Goal: Task Accomplishment & Management: Use online tool/utility

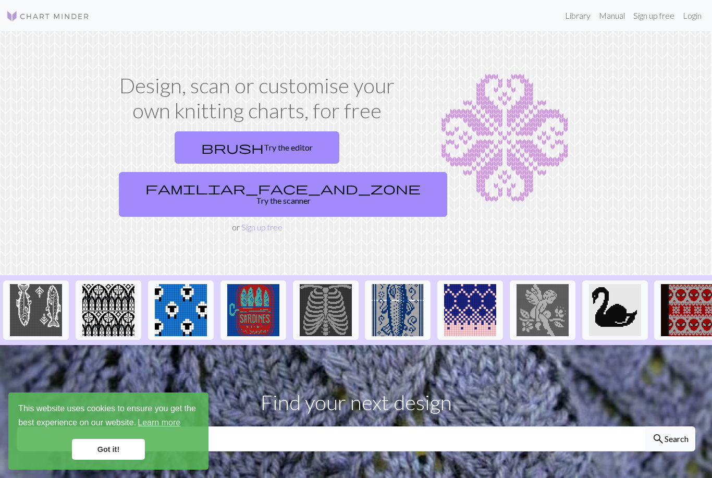
click at [183, 154] on link "brush Try the editor" at bounding box center [257, 147] width 165 height 32
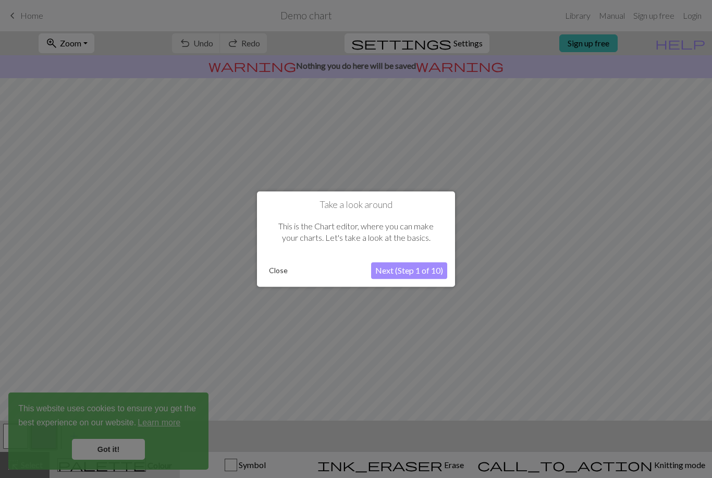
click at [287, 263] on button "Close" at bounding box center [278, 271] width 27 height 16
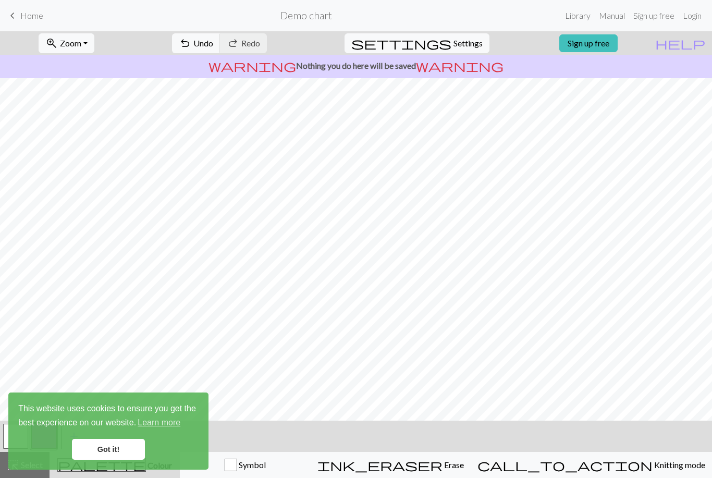
click at [545, 25] on link "Manual" at bounding box center [612, 15] width 34 height 21
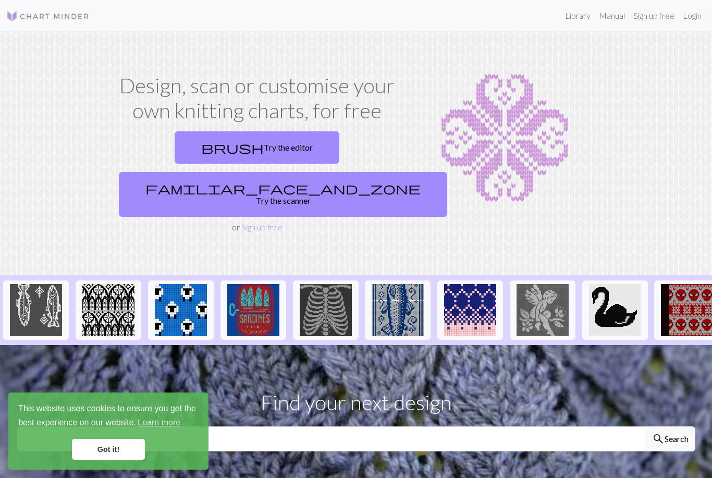
click at [266, 222] on link "Sign up free" at bounding box center [261, 227] width 41 height 10
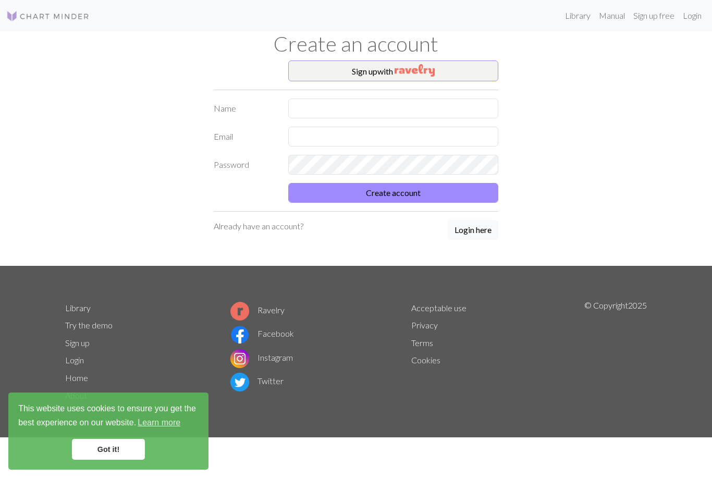
click at [484, 95] on div "Sign up with Name Email Password Create account Already have an account? Login …" at bounding box center [356, 162] width 297 height 205
click at [473, 113] on input "text" at bounding box center [393, 109] width 211 height 20
type input "[PERSON_NAME]"
type input "tracykelso@gmail.com"
click at [435, 190] on button "Create account" at bounding box center [393, 193] width 211 height 20
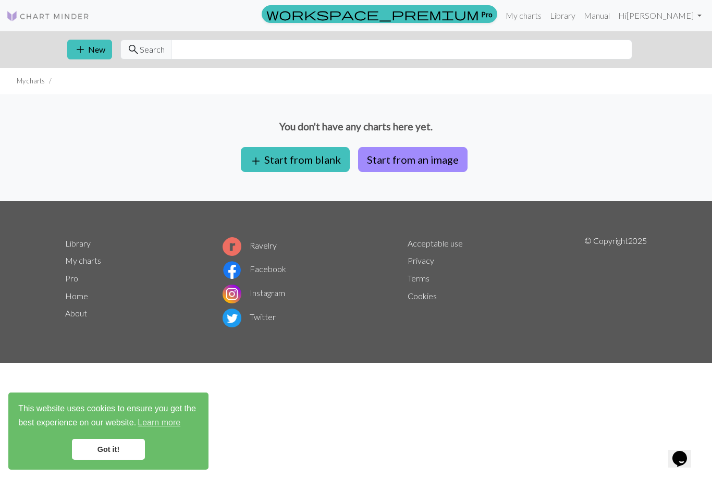
click at [331, 160] on button "add Start from blank" at bounding box center [295, 159] width 109 height 25
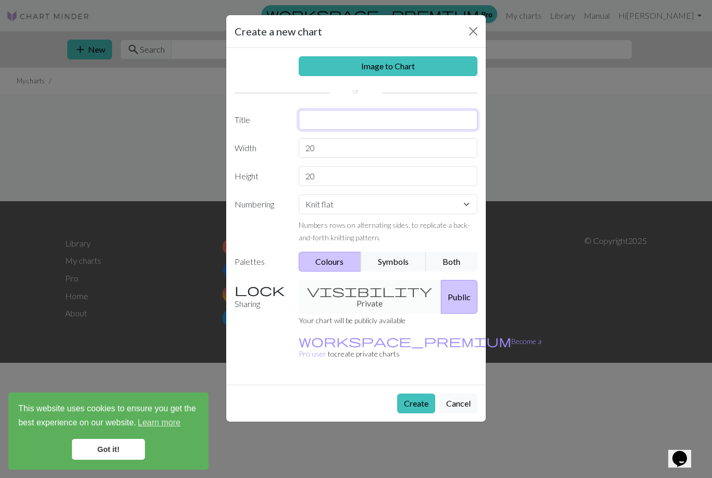
click at [445, 123] on input "text" at bounding box center [388, 120] width 179 height 20
type input "Bag"
click at [539, 107] on div "Create a new chart Image to Chart Title Bag Width 20 Height 20 Numbering Knit f…" at bounding box center [356, 239] width 712 height 478
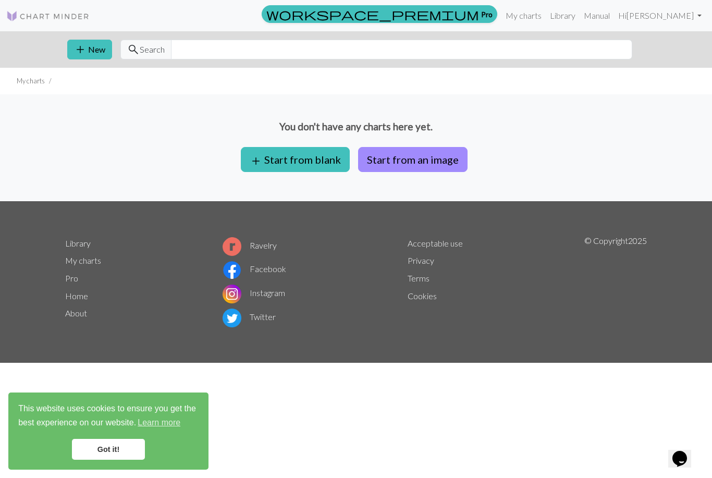
click at [421, 155] on button "Start from an image" at bounding box center [412, 159] width 109 height 25
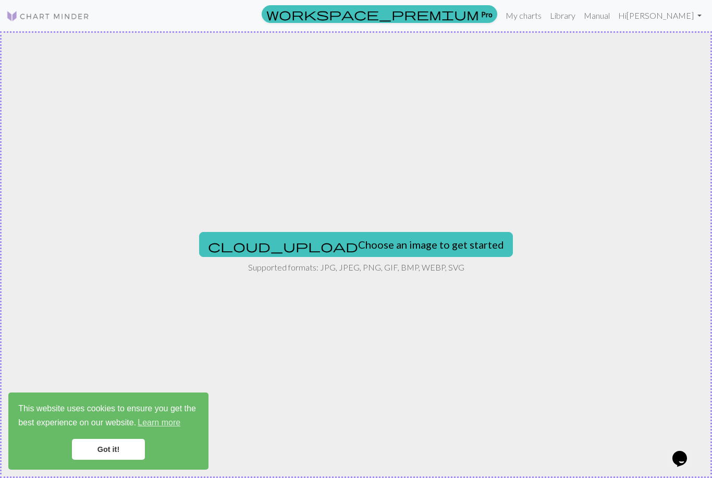
click at [413, 244] on button "cloud_upload Choose an image to get started" at bounding box center [356, 244] width 314 height 25
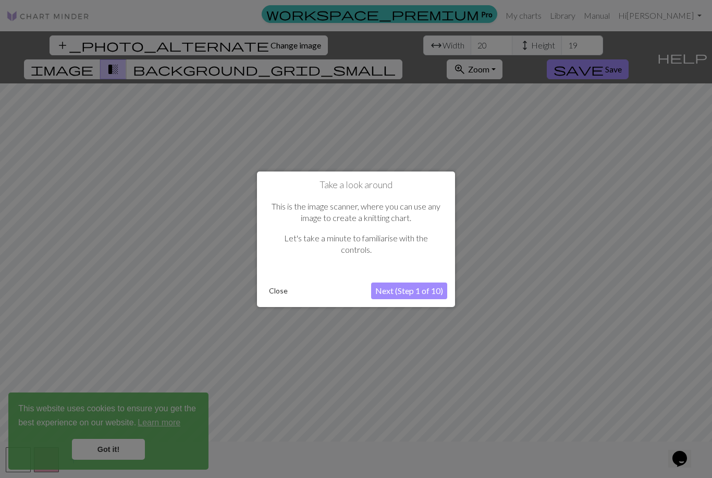
click at [279, 291] on button "Close" at bounding box center [278, 291] width 27 height 16
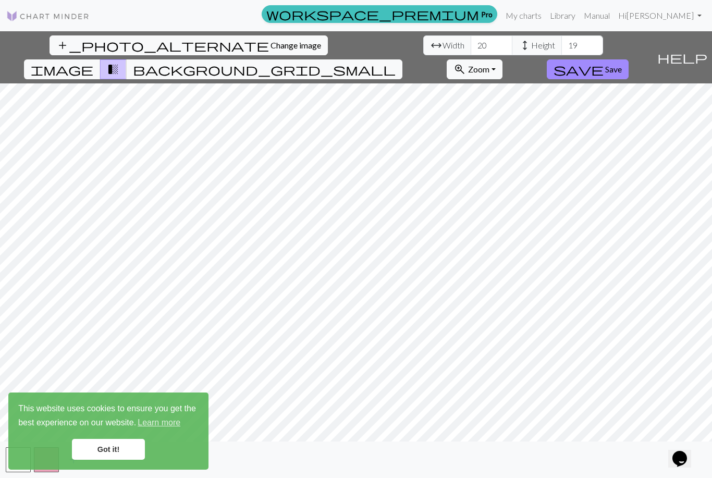
click at [396, 62] on span "background_grid_small" at bounding box center [264, 69] width 263 height 15
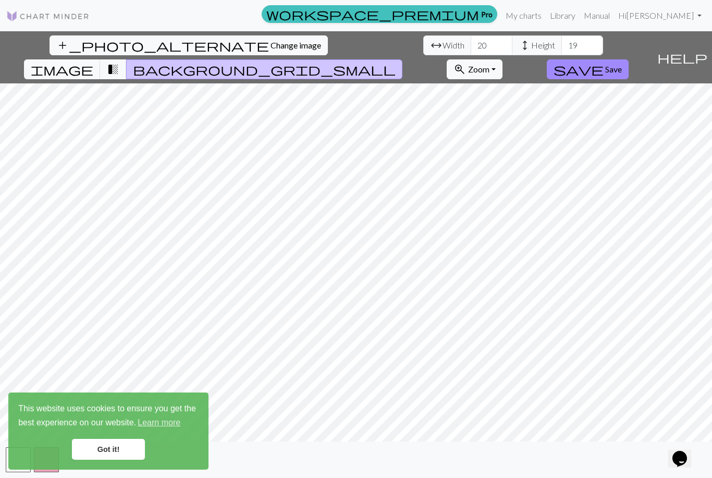
click at [119, 62] on span "transition_fade" at bounding box center [113, 69] width 13 height 15
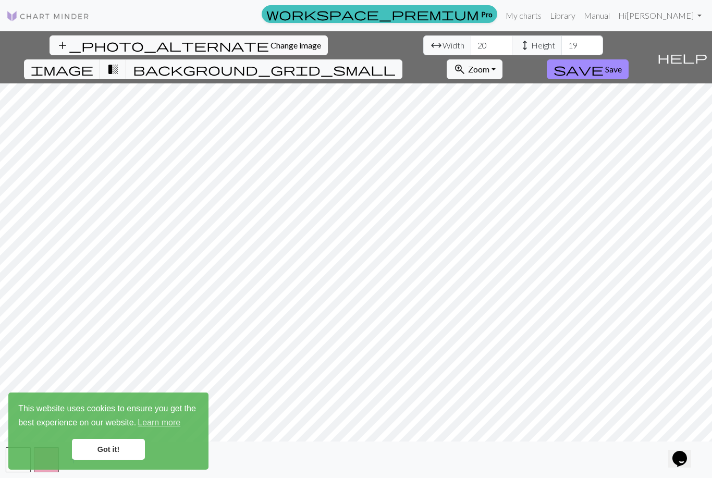
click at [93, 62] on span "image" at bounding box center [62, 69] width 63 height 15
click at [396, 62] on span "background_grid_small" at bounding box center [264, 69] width 263 height 15
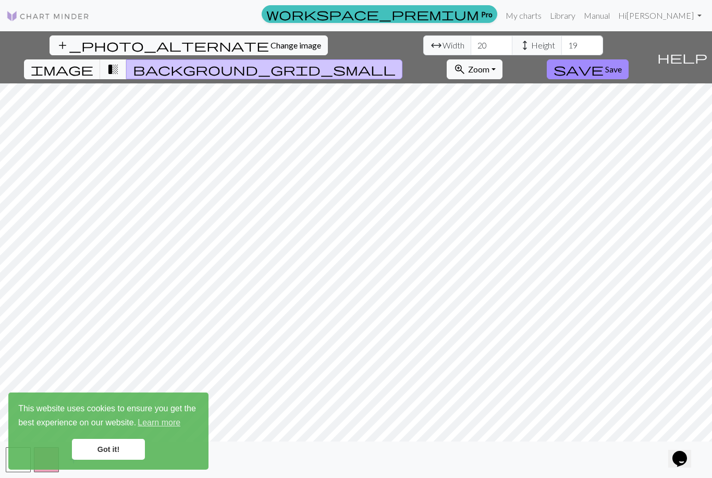
click at [119, 62] on span "transition_fade" at bounding box center [113, 69] width 13 height 15
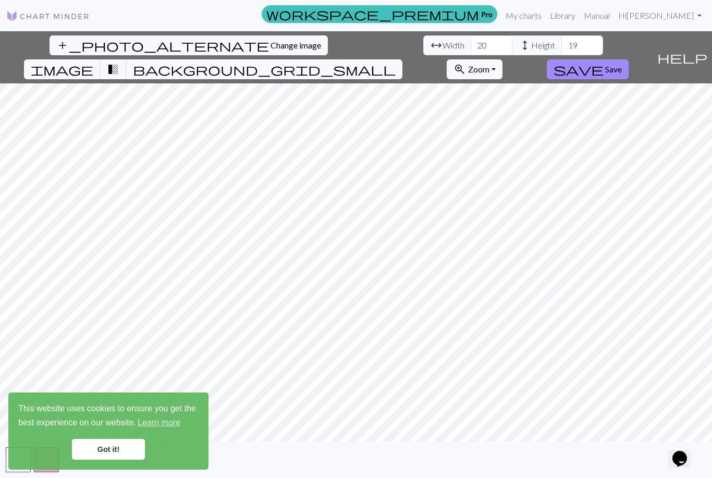
click at [119, 62] on span "transition_fade" at bounding box center [113, 69] width 13 height 15
click at [127, 59] on button "transition_fade" at bounding box center [113, 69] width 27 height 20
click at [119, 62] on span "transition_fade" at bounding box center [113, 69] width 13 height 15
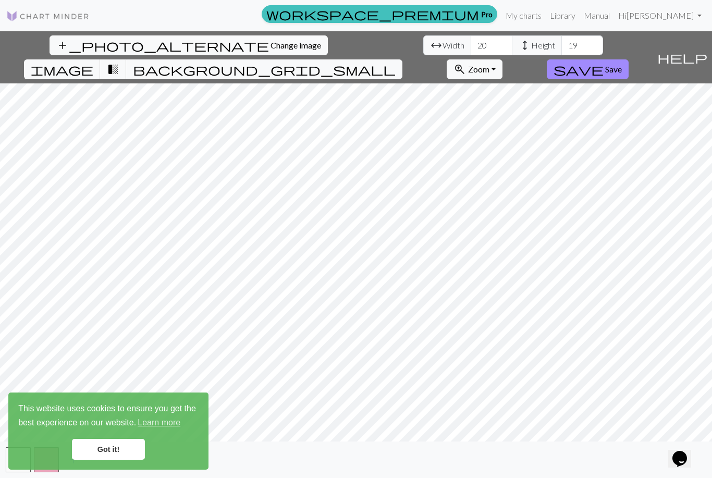
click at [93, 62] on span "image" at bounding box center [62, 69] width 63 height 15
click at [119, 62] on span "transition_fade" at bounding box center [113, 69] width 13 height 15
click at [403, 59] on button "background_grid_small" at bounding box center [264, 69] width 276 height 20
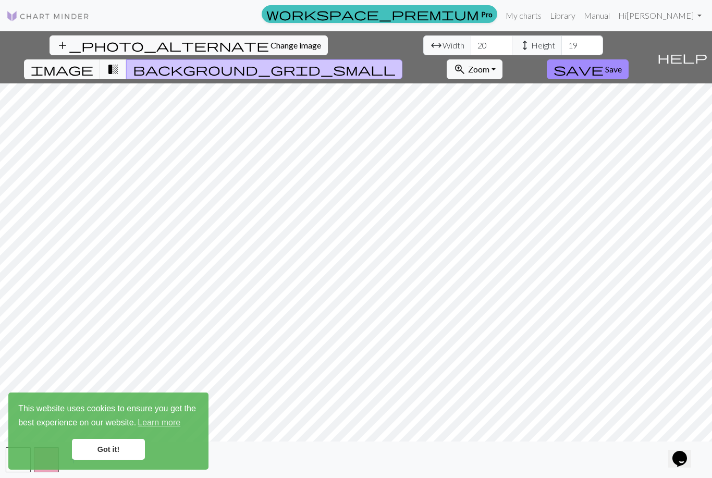
click at [119, 62] on span "transition_fade" at bounding box center [113, 69] width 13 height 15
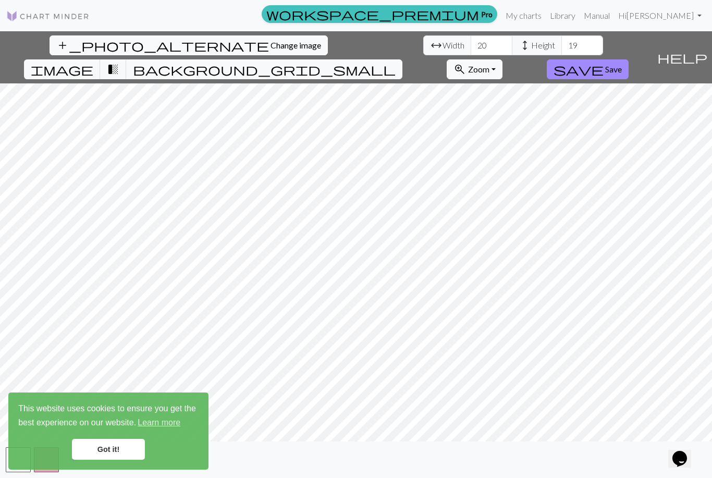
click at [119, 62] on span "transition_fade" at bounding box center [113, 69] width 13 height 15
click at [93, 62] on span "image" at bounding box center [62, 69] width 63 height 15
click at [614, 16] on link "Manual" at bounding box center [597, 15] width 34 height 21
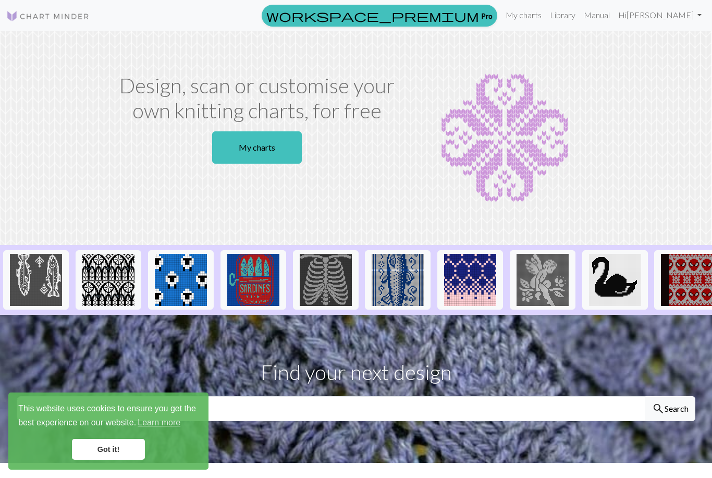
click at [335, 288] on img at bounding box center [326, 280] width 52 height 52
